Goal: Information Seeking & Learning: Learn about a topic

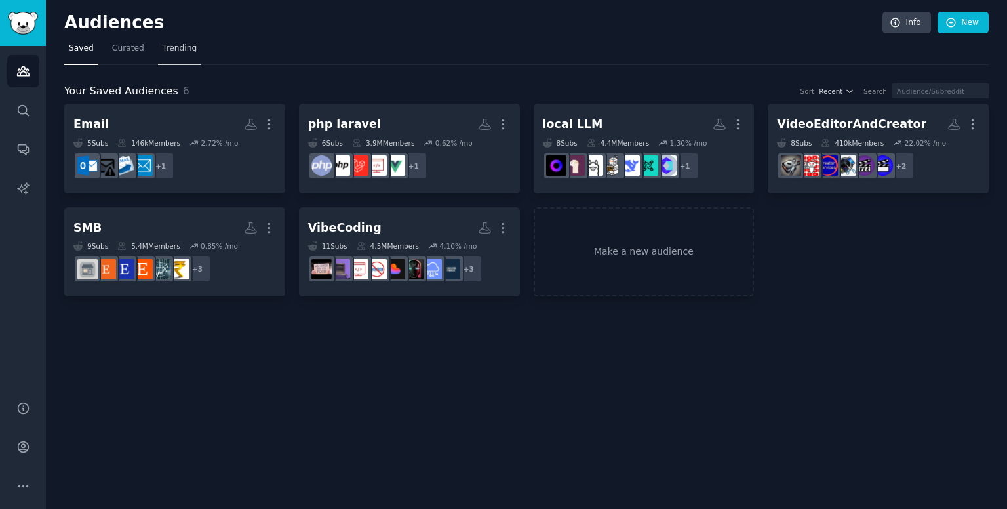
click at [169, 47] on span "Trending" at bounding box center [180, 49] width 34 height 12
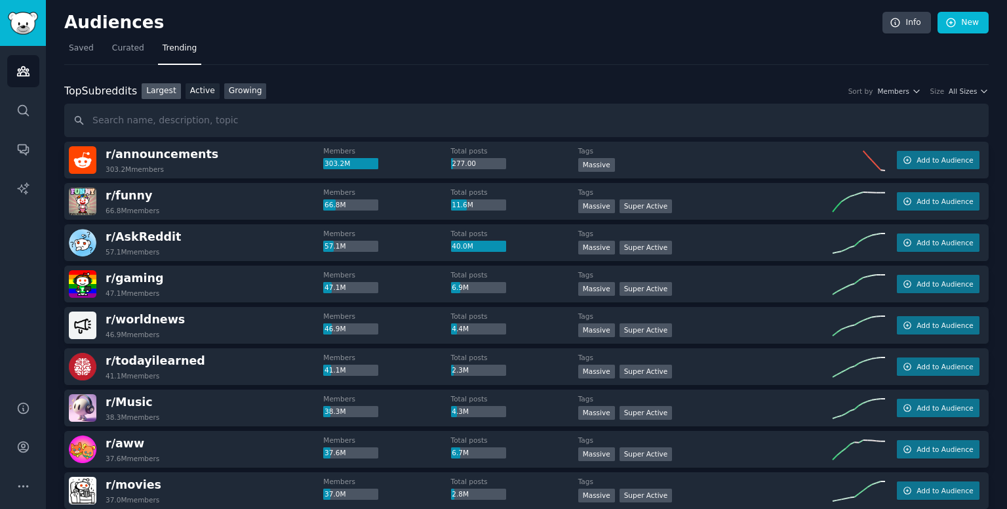
click at [244, 85] on link "Growing" at bounding box center [245, 91] width 43 height 16
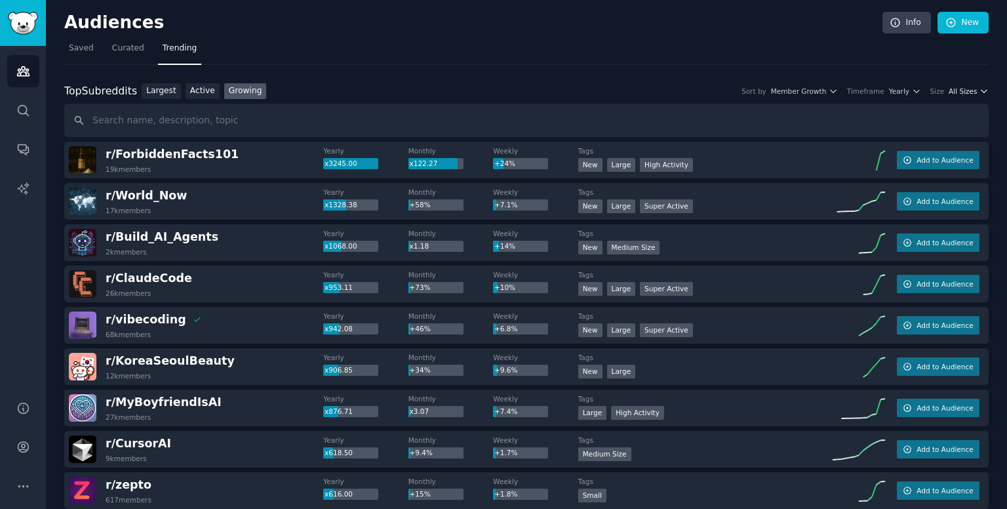
click at [960, 91] on span "All Sizes" at bounding box center [962, 91] width 28 height 9
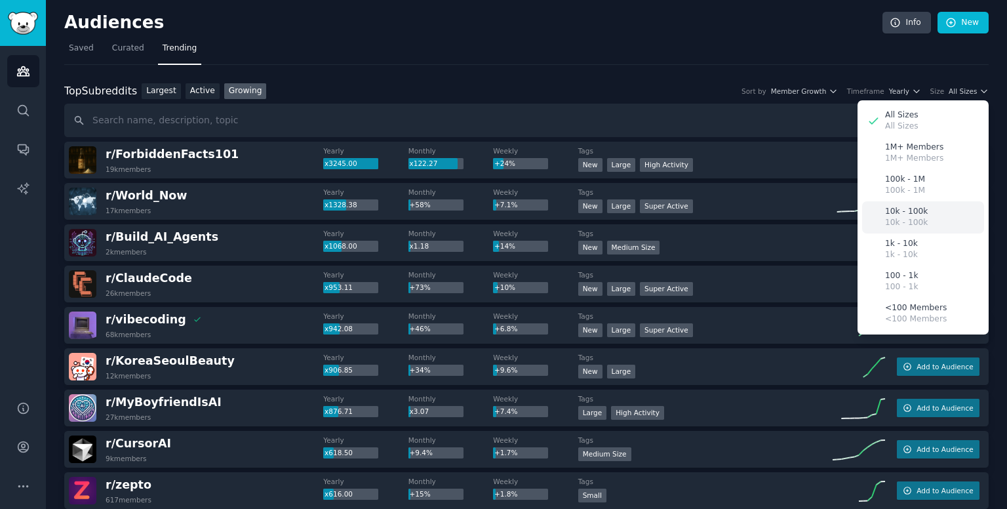
click at [912, 204] on div "10k - 100k 10k - 100k" at bounding box center [923, 217] width 122 height 32
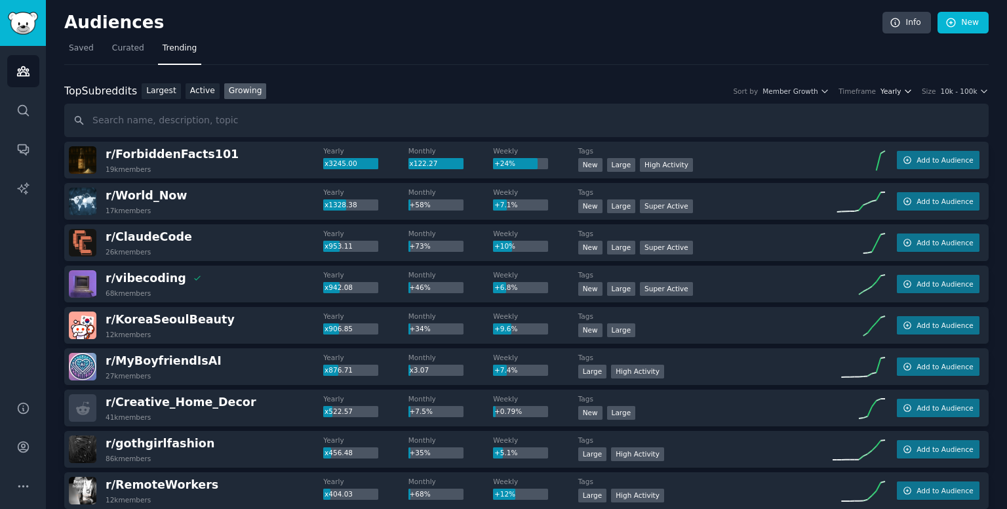
click at [907, 87] on icon "button" at bounding box center [907, 91] width 9 height 9
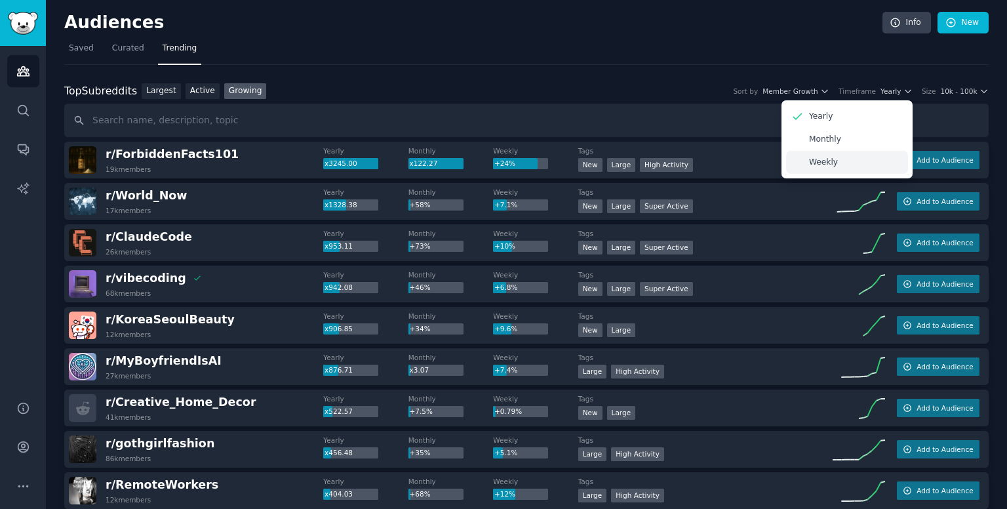
click at [823, 157] on p "Weekly" at bounding box center [823, 163] width 29 height 12
